Goal: Find specific fact: Find specific fact

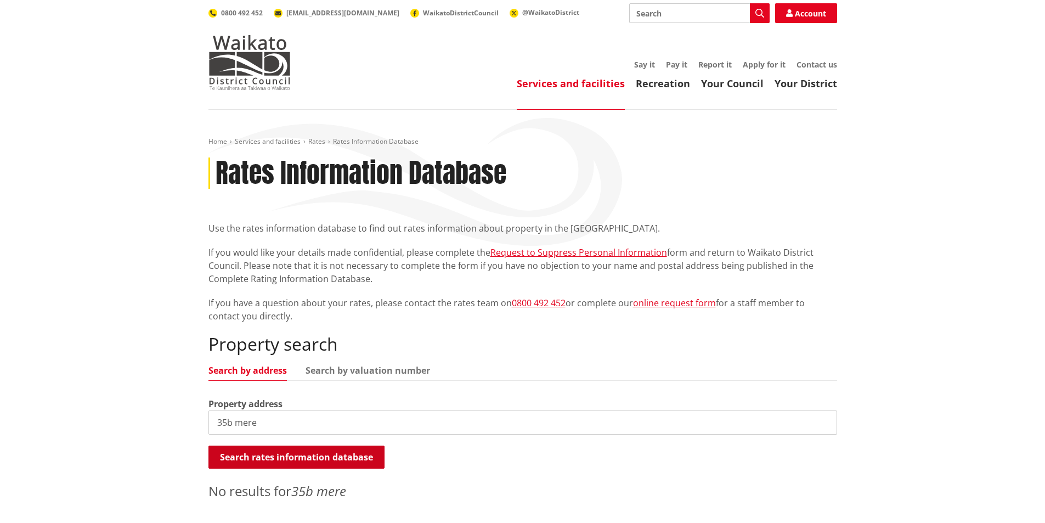
click at [280, 455] on button "Search rates information database" at bounding box center [297, 457] width 176 height 23
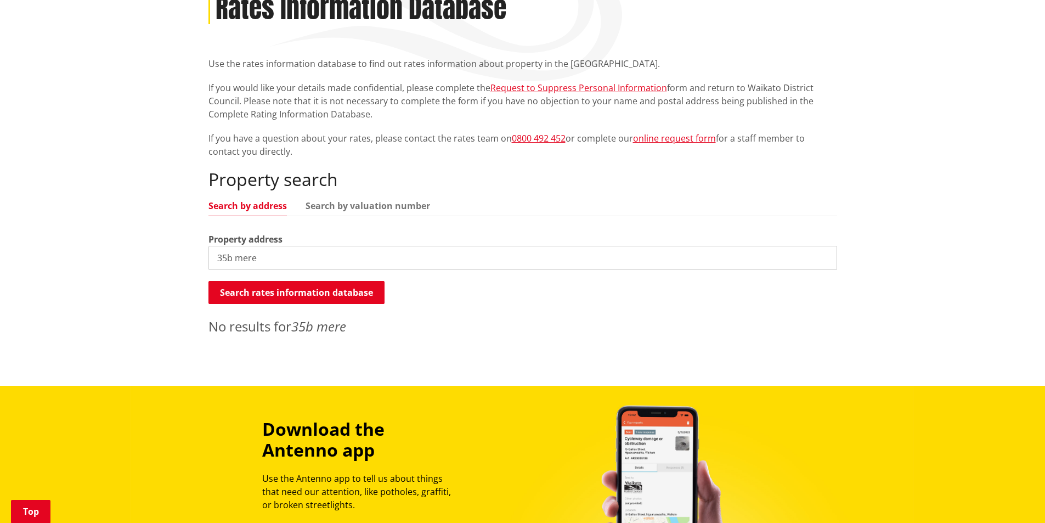
click at [271, 262] on input "35b mere" at bounding box center [523, 258] width 629 height 24
type input "3"
type input "mere road taupo"
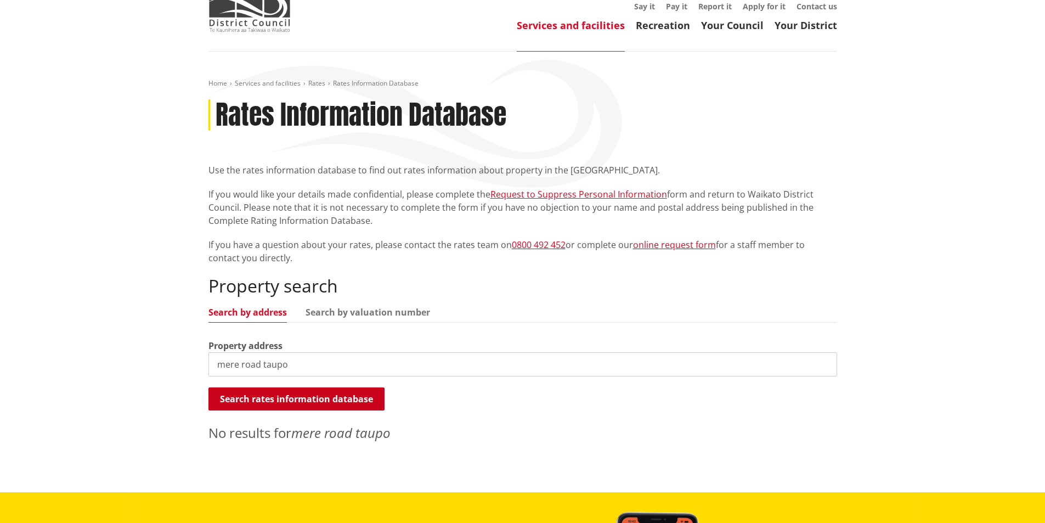
scroll to position [0, 0]
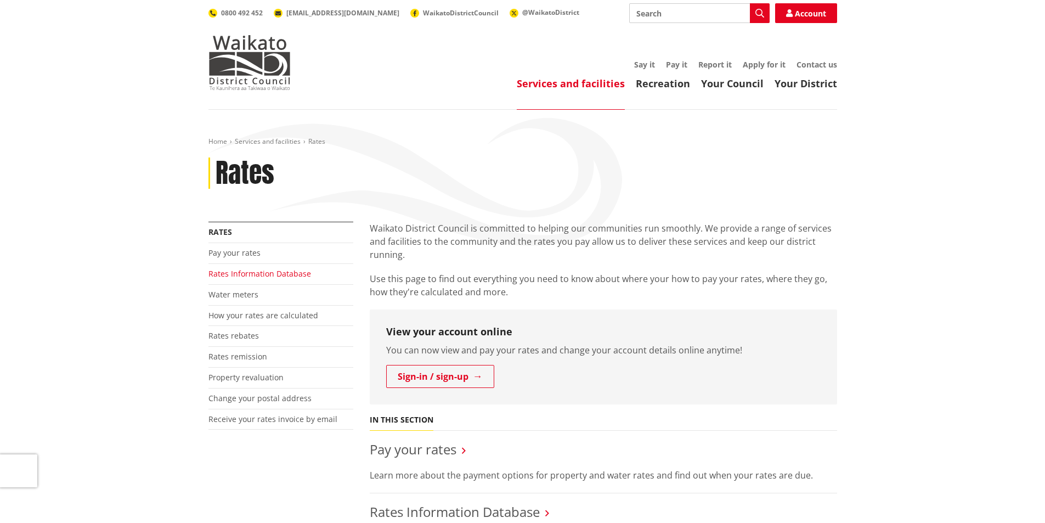
click at [233, 275] on link "Rates Information Database" at bounding box center [260, 273] width 103 height 10
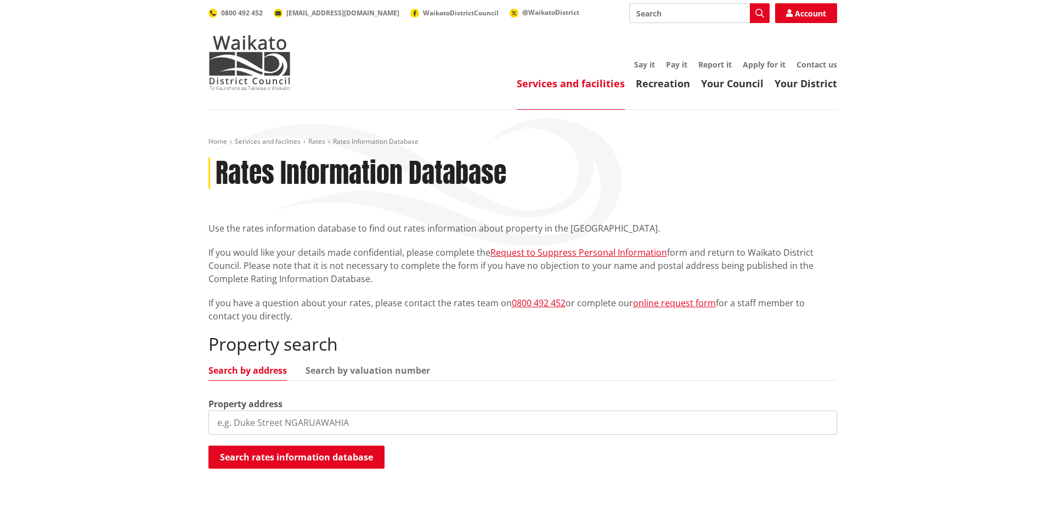
click at [224, 418] on input "search" at bounding box center [523, 422] width 629 height 24
click at [297, 465] on button "Search rates information database" at bounding box center [297, 457] width 176 height 23
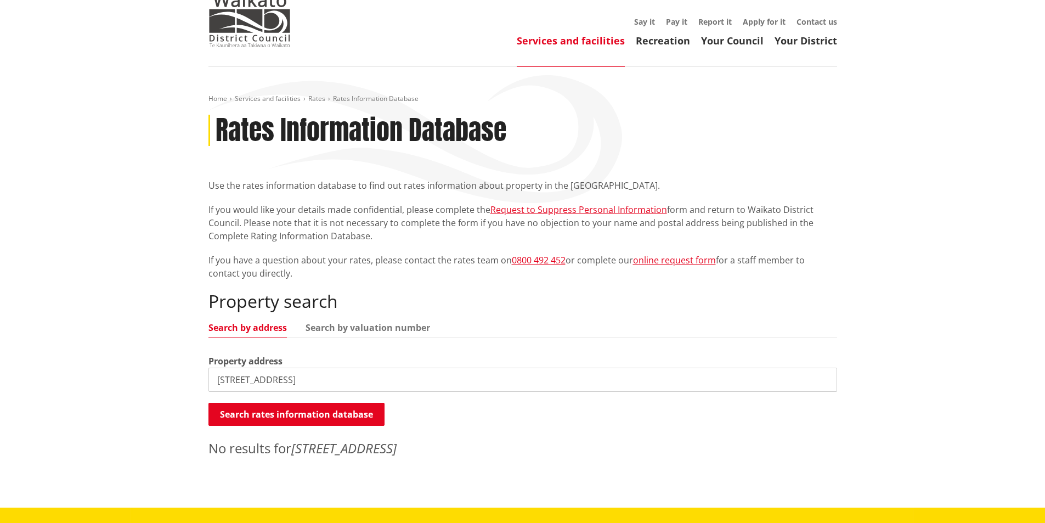
scroll to position [110, 0]
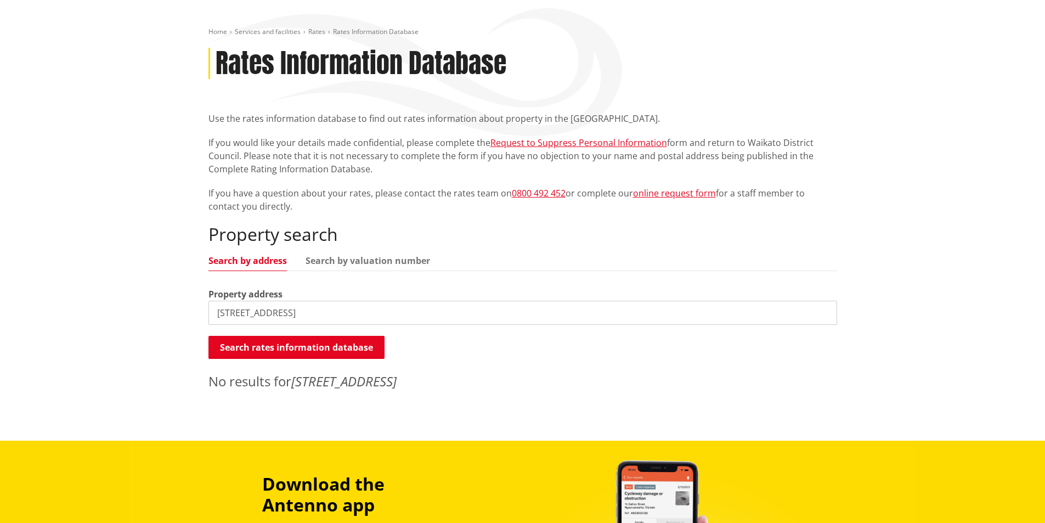
click at [289, 312] on input "35B Mere Road" at bounding box center [523, 313] width 629 height 24
click at [339, 260] on link "Search by valuation number" at bounding box center [368, 260] width 125 height 9
click at [239, 260] on link "Search by address" at bounding box center [248, 260] width 78 height 9
click at [335, 264] on link "Search by valuation number" at bounding box center [368, 260] width 125 height 9
click at [329, 263] on link "Search by valuation number" at bounding box center [368, 260] width 125 height 9
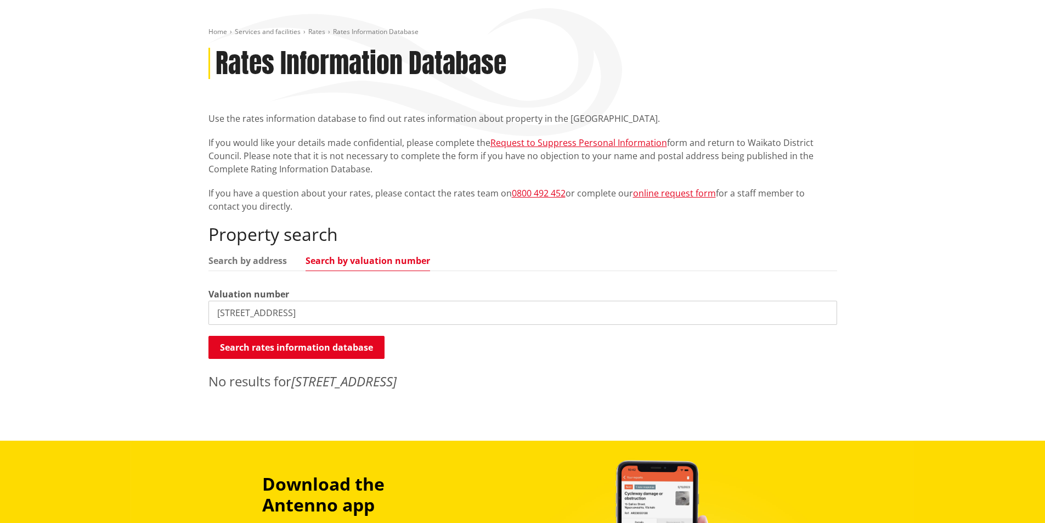
click at [295, 312] on input "35B Mere Road" at bounding box center [523, 313] width 629 height 24
drag, startPoint x: 273, startPoint y: 313, endPoint x: 165, endPoint y: 295, distance: 110.2
click at [165, 295] on div "Home Services and facilities Rates Rates Information Database Rates Information…" at bounding box center [522, 220] width 1045 height 441
type input "0731121301"
click at [258, 341] on button "Search rates information database" at bounding box center [297, 347] width 176 height 23
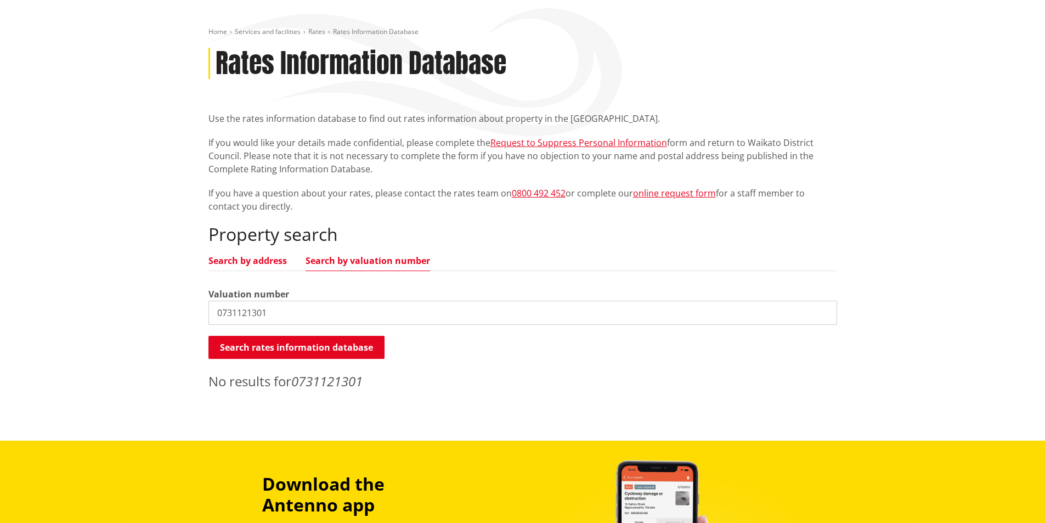
click at [232, 259] on link "Search by address" at bounding box center [248, 260] width 78 height 9
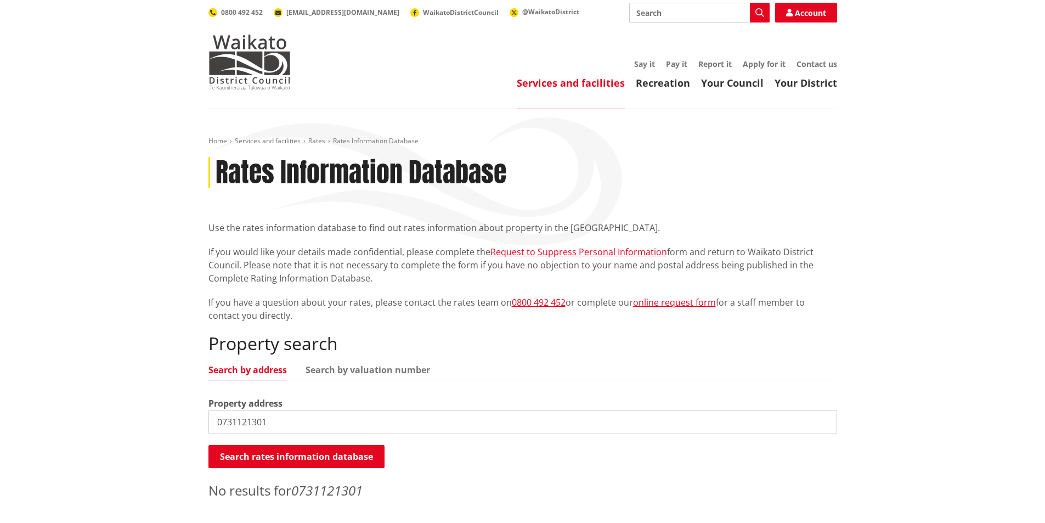
scroll to position [0, 0]
